Goal: Task Accomplishment & Management: Manage account settings

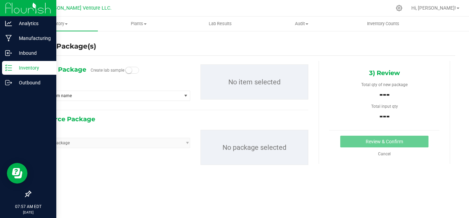
click at [25, 66] on p "Inventory" at bounding box center [32, 68] width 41 height 8
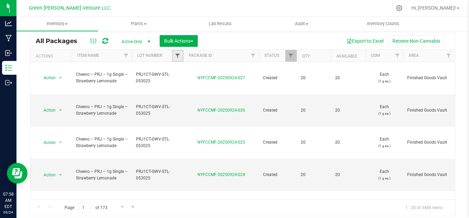
click at [177, 56] on span "Filter" at bounding box center [177, 55] width 5 height 5
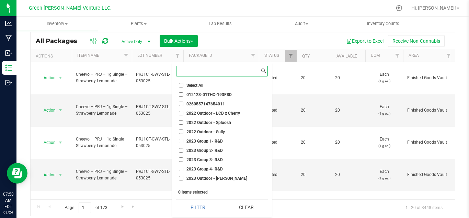
paste input "CGF7-CAG-G45-091625"
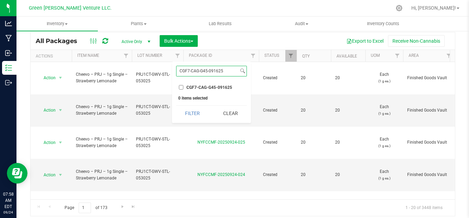
type input "CGF7-CAG-G45-091625"
click at [200, 88] on span "CGF7-CAG-G45-091625" at bounding box center [210, 87] width 46 height 4
click at [184, 88] on input "CGF7-CAG-G45-091625" at bounding box center [181, 87] width 4 height 4
checkbox input "true"
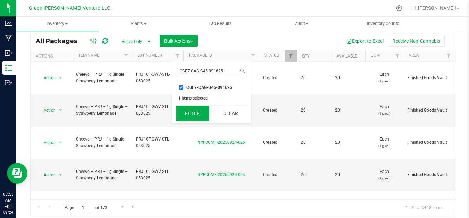
click at [187, 119] on button "Filter" at bounding box center [192, 113] width 33 height 15
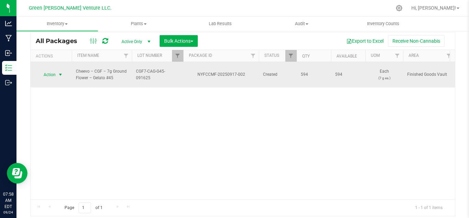
click at [56, 70] on span "select" at bounding box center [60, 75] width 9 height 10
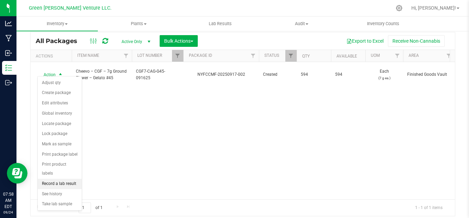
click at [64, 178] on li "Record a lab result" at bounding box center [60, 183] width 44 height 10
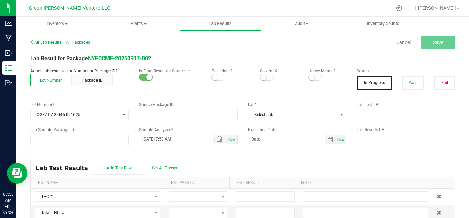
type input "NYFCCMF-20250917-002"
click at [217, 75] on span at bounding box center [219, 77] width 14 height 7
click at [310, 73] on p "Heavy Metals?" at bounding box center [328, 71] width 38 height 6
click at [312, 78] on span at bounding box center [316, 77] width 14 height 7
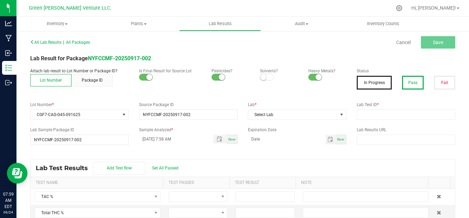
click at [406, 86] on button "Pass" at bounding box center [412, 83] width 21 height 14
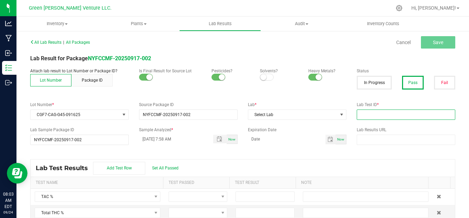
click at [375, 114] on input "text" at bounding box center [406, 114] width 99 height 10
paste input "CGF7-CAG-G45-091625"
type input "CGF7-CAG-G45-091625"
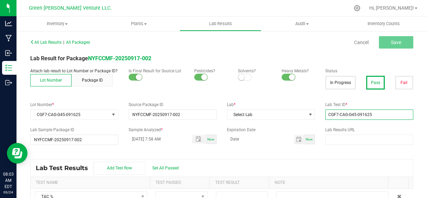
drag, startPoint x: 374, startPoint y: 113, endPoint x: 288, endPoint y: 132, distance: 88.3
click at [288, 132] on div "All Lab Results | All Packages Cancel Save Lab Result for Package NYFCCMF-20250…" at bounding box center [221, 132] width 383 height 190
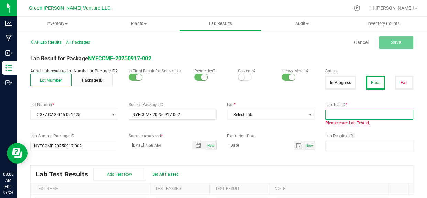
paste input "AL50920001-002"
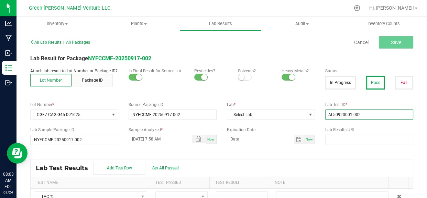
type input "AL50920001-002"
click at [336, 153] on div "All Lab Results | All Packages Cancel Save Lab Result for Package NYFCCMF-20250…" at bounding box center [221, 132] width 383 height 190
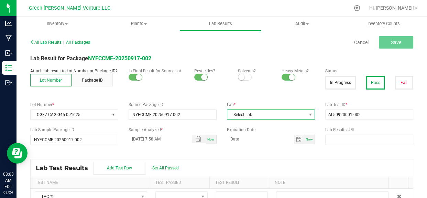
click at [261, 113] on span "Select Lab" at bounding box center [266, 115] width 79 height 10
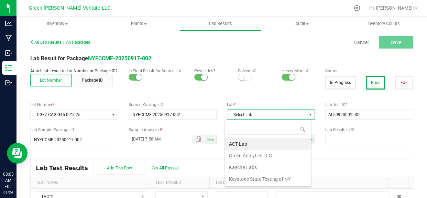
scroll to position [10, 87]
click at [254, 168] on li "Kaycha Labs" at bounding box center [268, 167] width 86 height 12
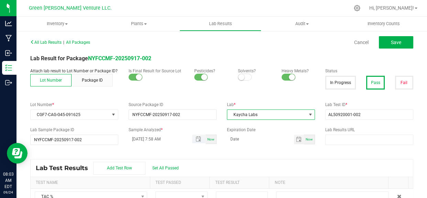
click at [141, 138] on input "09/24/2025 7:58 AM" at bounding box center [157, 138] width 56 height 9
type input "09/23/2025 7:58 AM"
click at [239, 141] on input at bounding box center [260, 138] width 67 height 9
type input "09/23/2026"
click at [235, 157] on div "All Lab Results | All Packages Cancel Save Lab Result for Package NYFCCMF-20250…" at bounding box center [221, 132] width 383 height 190
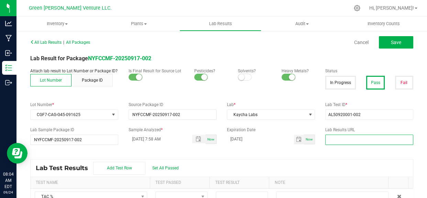
click at [332, 142] on input "text" at bounding box center [369, 139] width 88 height 10
paste input "https://www.florettecannabis.com/test-results"
type input "https://www.florettecannabis.com/test-results"
click at [303, 159] on kendo-grid "Lab Test Results Add Test Row Set All Passed Test Name Test Passed Test Result …" at bounding box center [221, 193] width 383 height 69
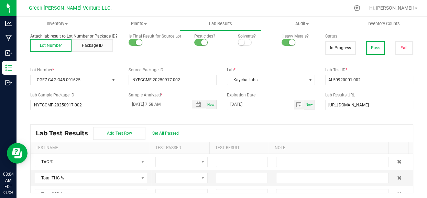
scroll to position [36, 0]
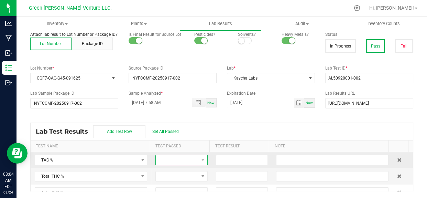
click at [193, 159] on span at bounding box center [177, 160] width 43 height 10
click at [200, 159] on span at bounding box center [202, 159] width 5 height 5
click at [200, 157] on span at bounding box center [202, 159] width 5 height 5
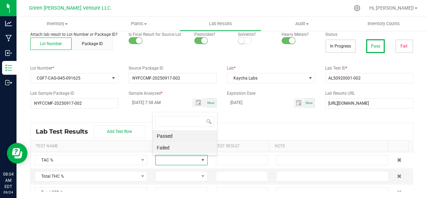
scroll to position [10, 49]
click at [175, 136] on li "Passed" at bounding box center [185, 136] width 64 height 12
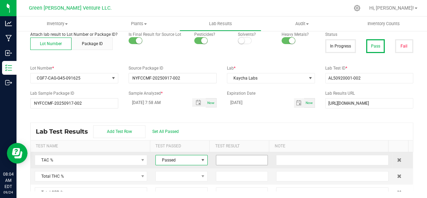
click at [231, 160] on input at bounding box center [242, 160] width 52 height 10
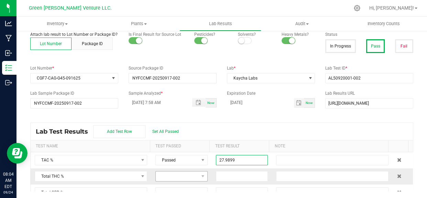
type input "27.9899"
click at [175, 175] on span at bounding box center [177, 176] width 43 height 10
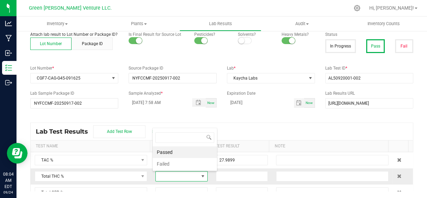
click at [169, 153] on li "Passed" at bounding box center [185, 152] width 64 height 12
click at [220, 176] on input at bounding box center [242, 176] width 52 height 10
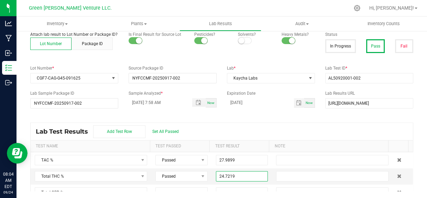
type input "24.7219"
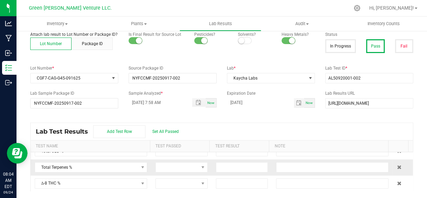
scroll to position [31, 0]
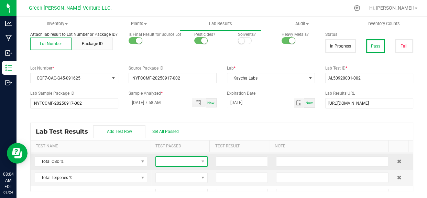
click at [171, 162] on span at bounding box center [177, 161] width 43 height 10
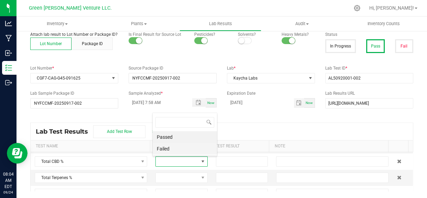
scroll to position [10, 49]
click at [170, 133] on li "Passed" at bounding box center [185, 137] width 64 height 12
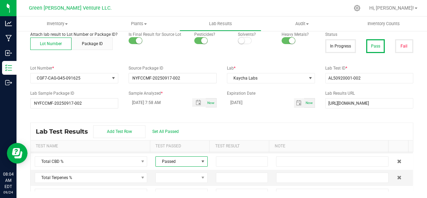
click at [251, 125] on div "Lab Test Results Add Test Row Set All Passed" at bounding box center [222, 131] width 382 height 17
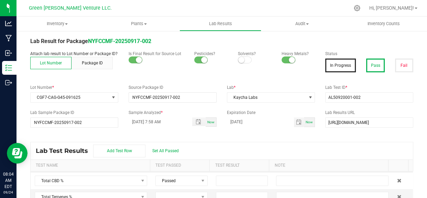
scroll to position [0, 0]
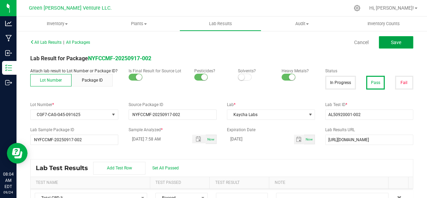
click at [382, 44] on button "Save" at bounding box center [396, 42] width 34 height 12
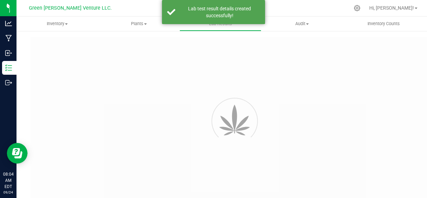
type input "NYFCCMF-20250917-002"
type input "AL50920001-002"
type input "NYFCCMF-20250917-002"
type input "09/23/2025 7:58 AM"
type input "09/23/2026"
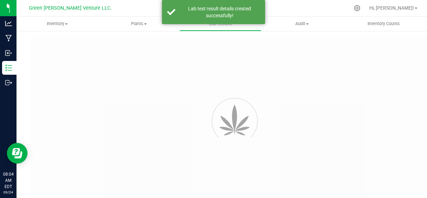
type input "https://www.florettecannabis.com/test-results"
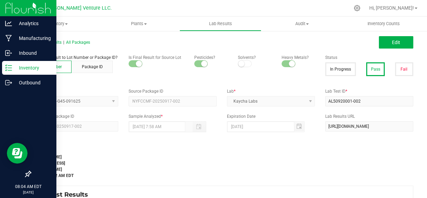
click at [9, 69] on icon at bounding box center [8, 67] width 7 height 7
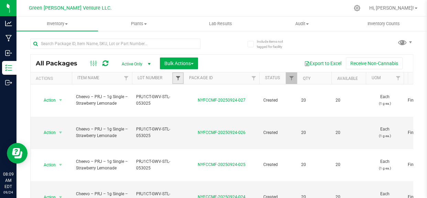
click at [179, 78] on span "Filter" at bounding box center [177, 77] width 5 height 5
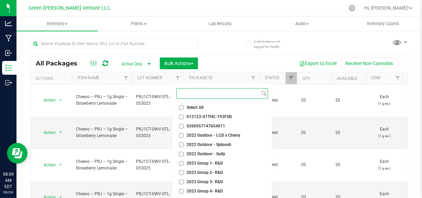
paste input "https://www.florettecannabis.com/test-results"
type input "https://www.florettecannabis.com/test-results"
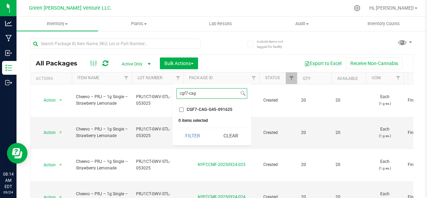
type input "cgf7-cag"
click at [213, 109] on span "CGF7-CAG-G45-091625" at bounding box center [210, 109] width 46 height 4
click at [184, 109] on input "CGF7-CAG-G45-091625" at bounding box center [181, 109] width 4 height 4
checkbox input "true"
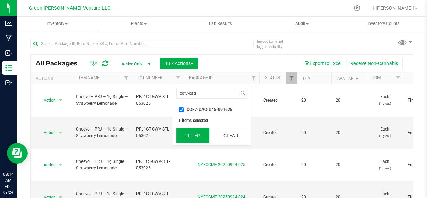
click at [192, 132] on button "Filter" at bounding box center [192, 135] width 33 height 15
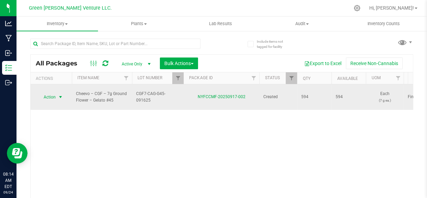
click at [58, 94] on span "select" at bounding box center [60, 96] width 5 height 5
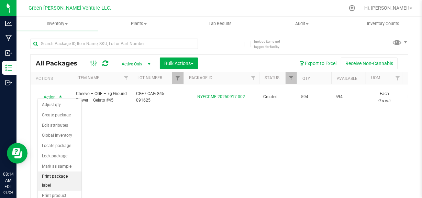
click at [56, 176] on li "Print package label" at bounding box center [60, 180] width 44 height 19
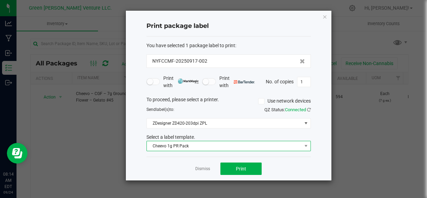
click at [190, 143] on span "Cheevo 1g PR Pack" at bounding box center [224, 146] width 155 height 10
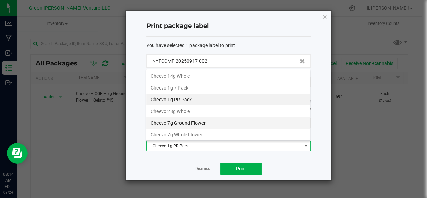
scroll to position [31, 0]
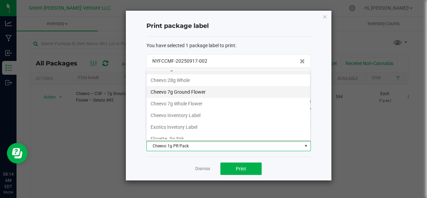
click at [195, 93] on li "Cheevo 7g Ground Flower" at bounding box center [228, 92] width 164 height 12
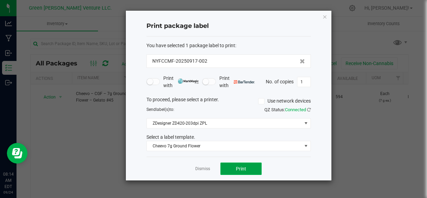
click at [252, 171] on button "Print" at bounding box center [240, 168] width 41 height 12
click at [274, 198] on html "Analytics Manufacturing Inbound Inventory Outbound 08:14 AM EDT 09/24/2025 09/2…" at bounding box center [213, 99] width 427 height 198
click at [324, 14] on icon "button" at bounding box center [324, 16] width 5 height 8
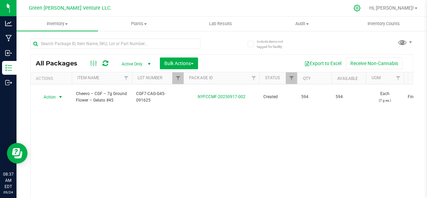
click at [361, 8] on icon at bounding box center [356, 7] width 7 height 7
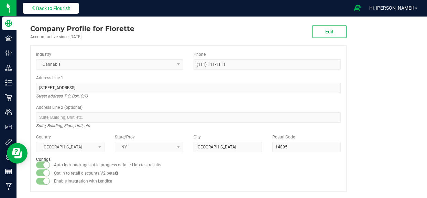
click at [54, 12] on button "Back to Flourish" at bounding box center [51, 8] width 56 height 11
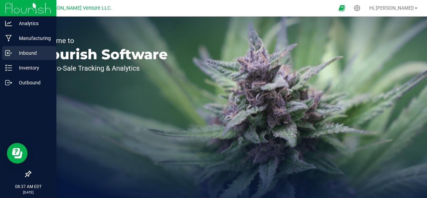
click at [12, 54] on p "Inbound" at bounding box center [32, 53] width 41 height 8
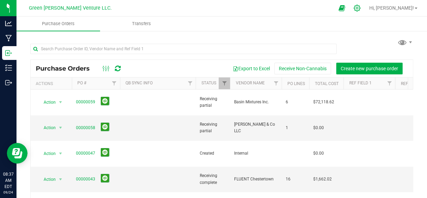
click at [361, 11] on icon at bounding box center [356, 7] width 7 height 7
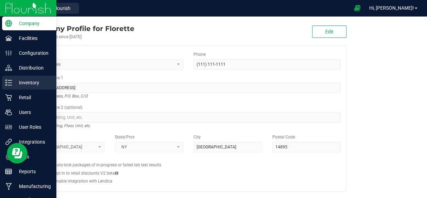
click at [20, 79] on p "Inventory" at bounding box center [32, 82] width 41 height 8
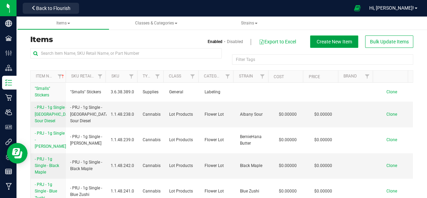
click at [320, 41] on span "Create New Item" at bounding box center [334, 41] width 35 height 5
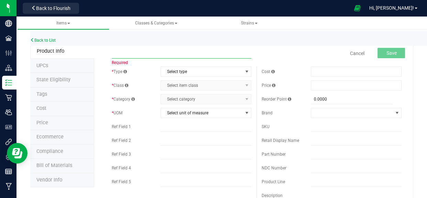
paste input "Florette - PRJ - 1.2g Infused – White Rainbow"
type input "Florette - PRJ - 1.2g Infused – White Rainbow"
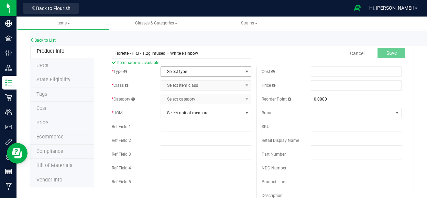
click at [178, 71] on span "Select type" at bounding box center [201, 72] width 81 height 10
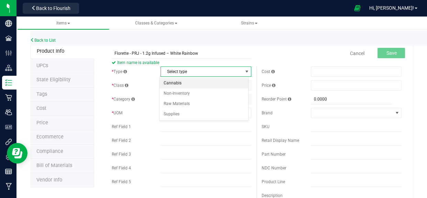
click at [214, 81] on li "Cannabis" at bounding box center [203, 83] width 89 height 10
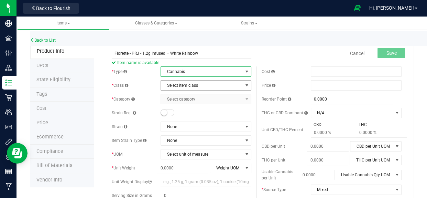
click at [207, 83] on span "Select item class" at bounding box center [201, 85] width 81 height 10
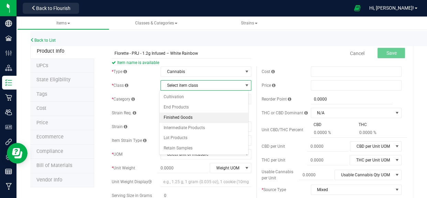
click at [211, 114] on li "Finished Goods" at bounding box center [203, 117] width 89 height 10
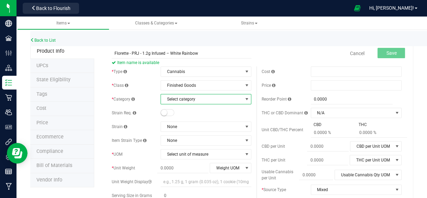
click at [207, 100] on span "Select category" at bounding box center [201, 99] width 81 height 10
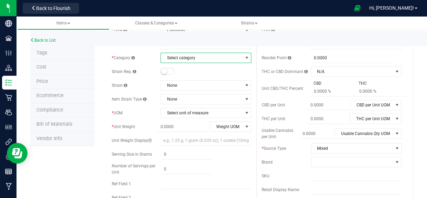
scroll to position [31, 0]
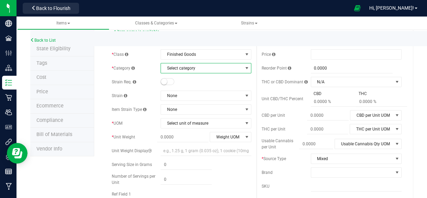
click at [199, 69] on span "Select category" at bounding box center [201, 68] width 81 height 10
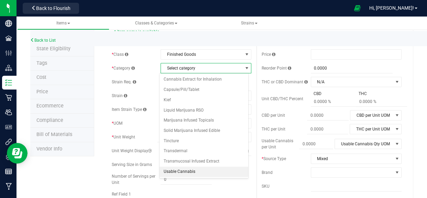
click at [184, 168] on li "Usable Cannabis" at bounding box center [203, 171] width 89 height 10
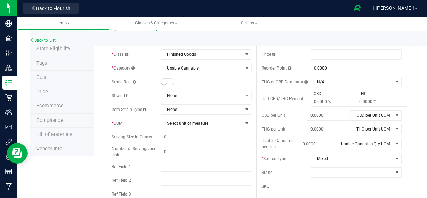
click at [182, 96] on span "None" at bounding box center [201, 96] width 81 height 10
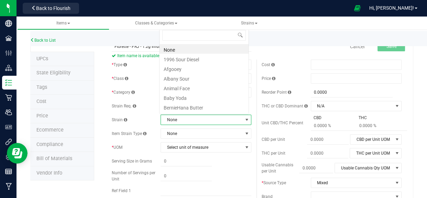
scroll to position [0, 0]
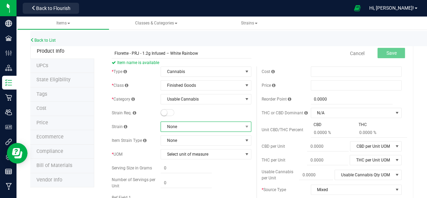
click at [191, 126] on span "None" at bounding box center [201, 127] width 81 height 10
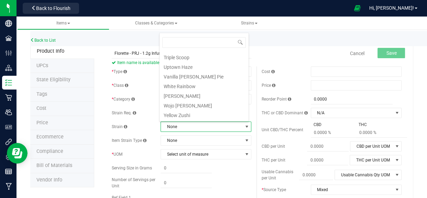
scroll to position [865, 0]
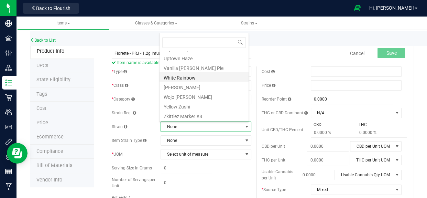
click at [206, 78] on li "White Rainbow" at bounding box center [203, 77] width 89 height 10
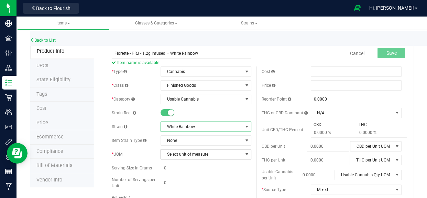
click at [190, 152] on span "Select unit of measure" at bounding box center [201, 154] width 81 height 10
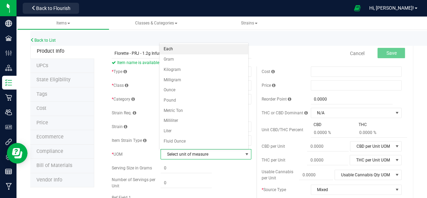
click at [170, 51] on li "Each" at bounding box center [203, 49] width 89 height 10
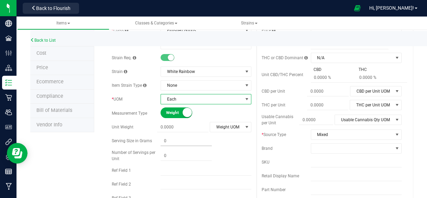
scroll to position [62, 0]
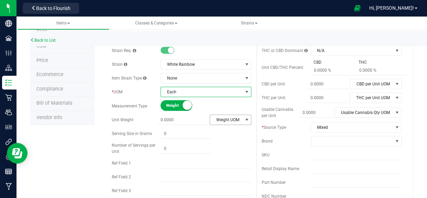
click at [220, 121] on span "Weight UOM" at bounding box center [226, 120] width 32 height 10
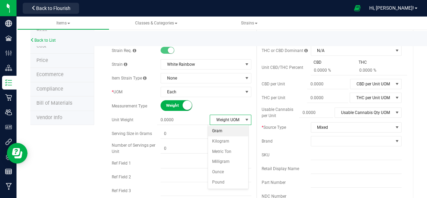
click at [223, 134] on li "Gram" at bounding box center [228, 131] width 40 height 10
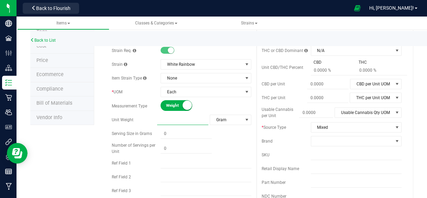
click at [176, 122] on span at bounding box center [182, 120] width 51 height 10
type input "1.2"
type input "1.2000"
click at [232, 135] on div "* Type Cannabis Select type Cannabis Non-Inventory Raw Materials Supplies * Cla…" at bounding box center [182, 115] width 150 height 222
click at [188, 147] on span at bounding box center [185, 147] width 51 height 10
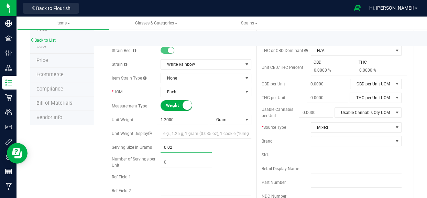
type input "0.025"
type input "0.0250"
click at [179, 161] on span at bounding box center [185, 162] width 51 height 10
type input "40"
type input "40.00"
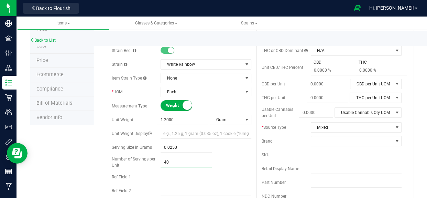
click at [247, 168] on div "* Type Cannabis Select type Cannabis Non-Inventory Raw Materials Supplies * Cla…" at bounding box center [182, 122] width 150 height 236
click at [187, 163] on span "40.00 40" at bounding box center [185, 162] width 51 height 10
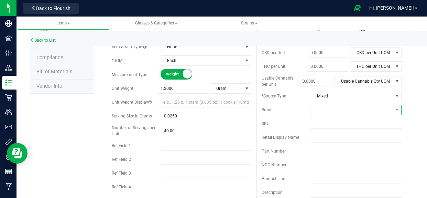
click at [318, 113] on span at bounding box center [351, 110] width 81 height 10
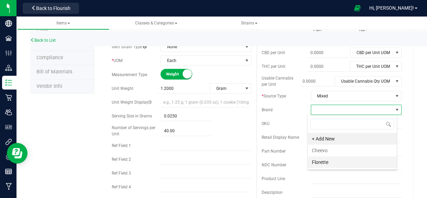
click at [325, 160] on li "Florette" at bounding box center [352, 162] width 89 height 12
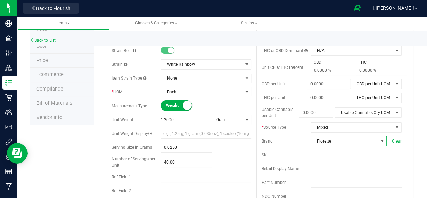
scroll to position [93, 0]
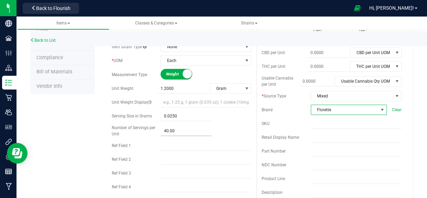
click at [184, 131] on span "40.00 40" at bounding box center [185, 131] width 51 height 10
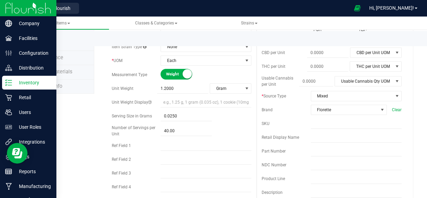
click at [12, 81] on p "Inventory" at bounding box center [32, 82] width 41 height 8
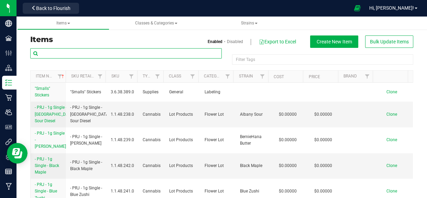
click at [90, 54] on input "text" at bounding box center [125, 53] width 191 height 10
paste input "PRJN-ULF-SYZ-080625"
type input "PRJN-ULF-SYZ-080625"
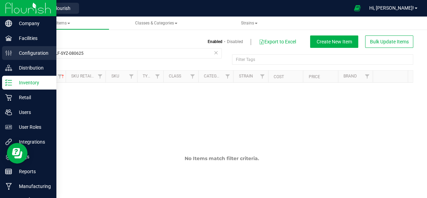
drag, startPoint x: 91, startPoint y: 47, endPoint x: 0, endPoint y: 47, distance: 91.4
click at [0, 47] on div "Company Facilities Configuration Distribution Inventory Retail Users User Roles…" at bounding box center [213, 99] width 427 height 198
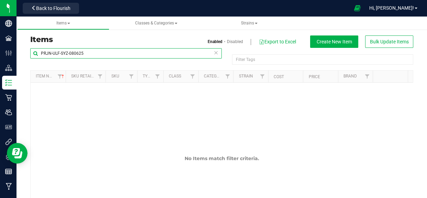
click at [90, 54] on input "PRJN-ULF-SYZ-080625" at bounding box center [125, 53] width 191 height 10
drag, startPoint x: 90, startPoint y: 54, endPoint x: 24, endPoint y: 55, distance: 66.3
click at [24, 55] on div "Items Enabled Disabled Export to Excel Create New Item Bulk Update Items PRJN-U…" at bounding box center [221, 125] width 410 height 211
type input "super yuzu"
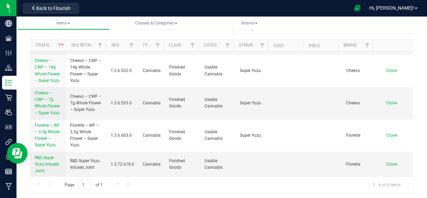
scroll to position [33, 0]
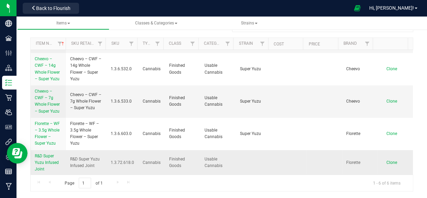
click at [43, 166] on span "R&D Super Yuzu Infused Joint" at bounding box center [47, 162] width 24 height 18
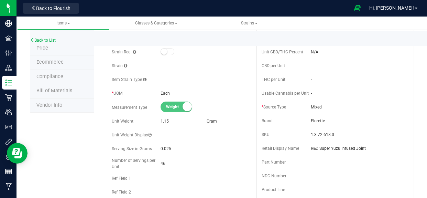
scroll to position [95, 0]
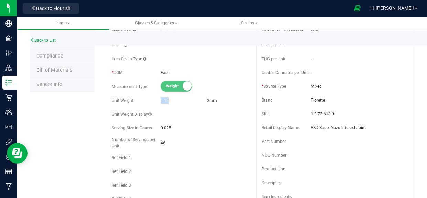
drag, startPoint x: 153, startPoint y: 99, endPoint x: 182, endPoint y: 104, distance: 29.3
click at [182, 104] on div "Unit Weight 1.15 Gram" at bounding box center [182, 100] width 140 height 10
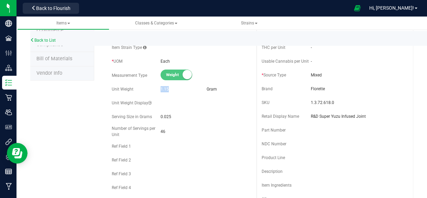
scroll to position [126, 0]
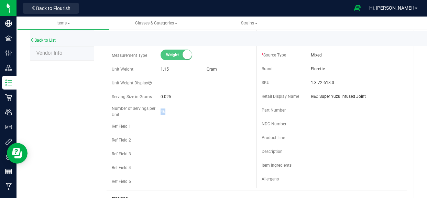
drag, startPoint x: 159, startPoint y: 110, endPoint x: 179, endPoint y: 117, distance: 21.3
click at [179, 117] on div "Number of Servings per Unit 46" at bounding box center [182, 111] width 140 height 12
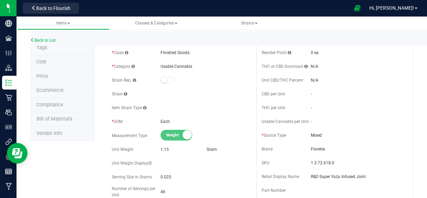
scroll to position [0, 0]
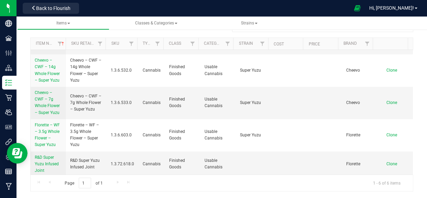
scroll to position [48, 0]
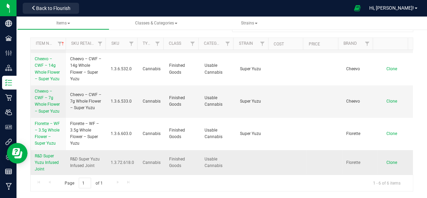
click at [52, 162] on span "R&D Super Yuzu Infused Joint" at bounding box center [47, 162] width 24 height 18
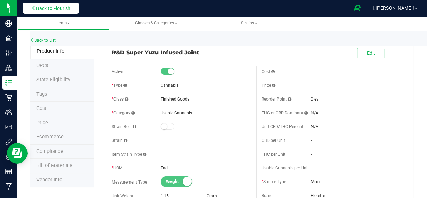
click at [54, 6] on span "Back to Flourish" at bounding box center [53, 7] width 34 height 5
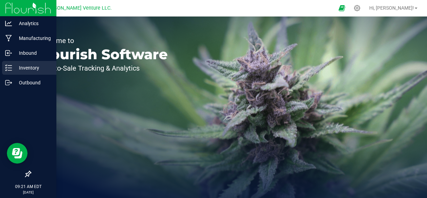
click at [34, 69] on p "Inventory" at bounding box center [32, 68] width 41 height 8
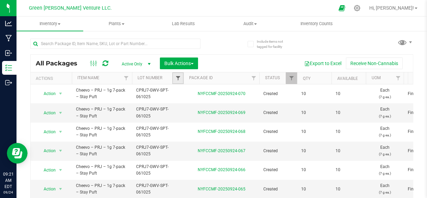
click at [176, 80] on span "Filter" at bounding box center [177, 77] width 5 height 5
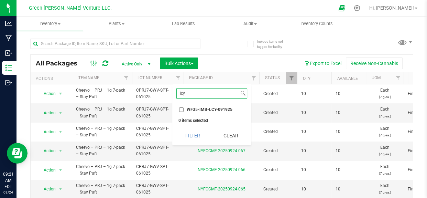
type input "lcy"
click at [199, 107] on span "WF35-IMB-LCY-091925" at bounding box center [210, 109] width 46 height 4
click at [184, 107] on input "WF35-IMB-LCY-091925" at bounding box center [181, 109] width 4 height 4
checkbox input "true"
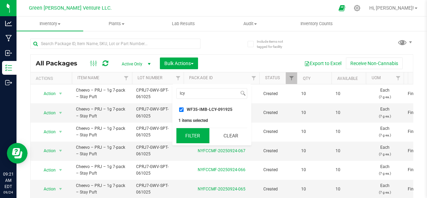
click at [186, 134] on button "Filter" at bounding box center [192, 135] width 33 height 15
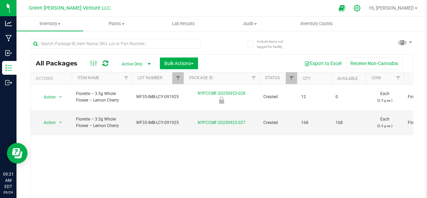
click at [361, 6] on icon at bounding box center [356, 7] width 7 height 7
click at [178, 81] on link "Filter" at bounding box center [177, 78] width 11 height 12
